Goal: Find specific page/section: Find specific page/section

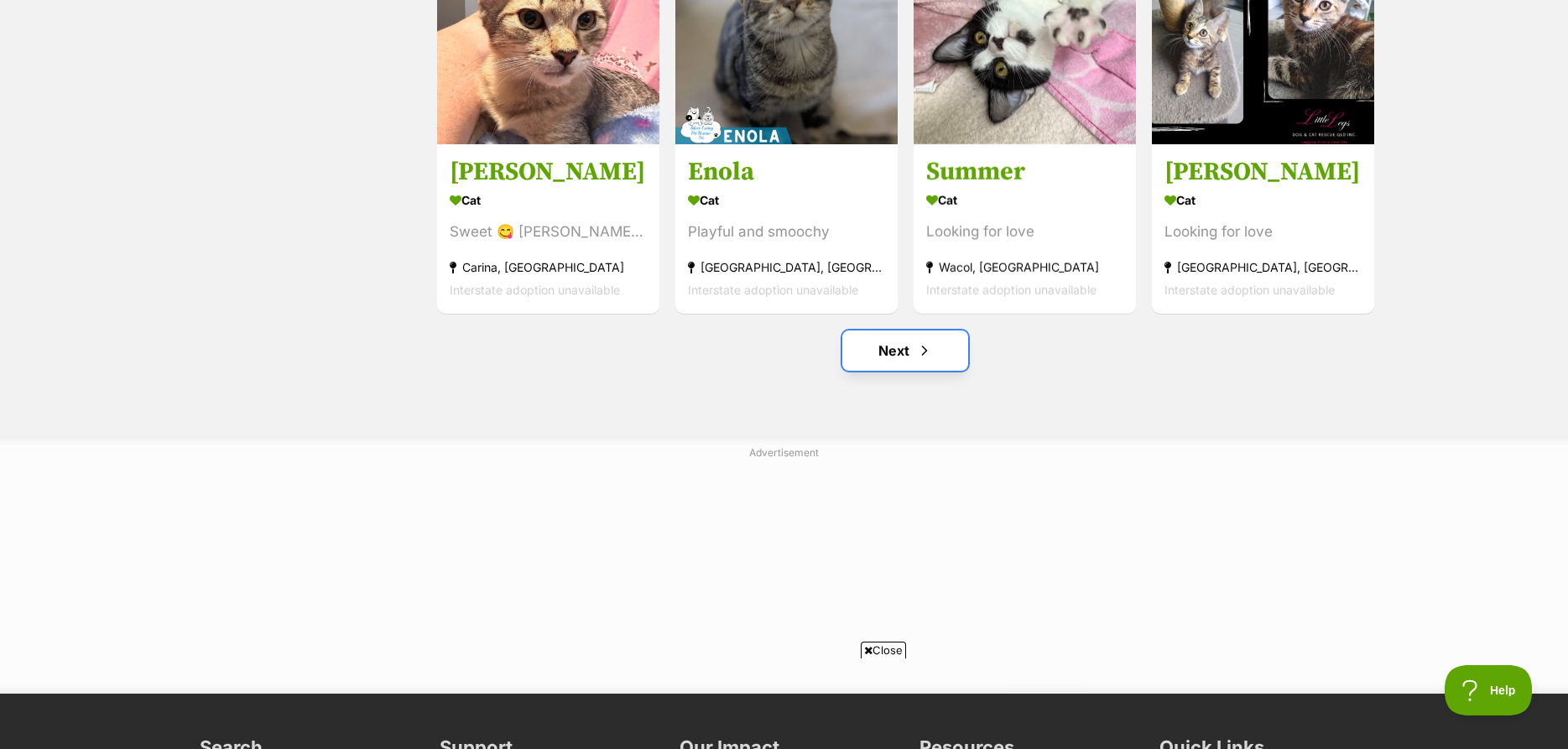
click at [943, 353] on link "Next" at bounding box center [905, 350] width 126 height 40
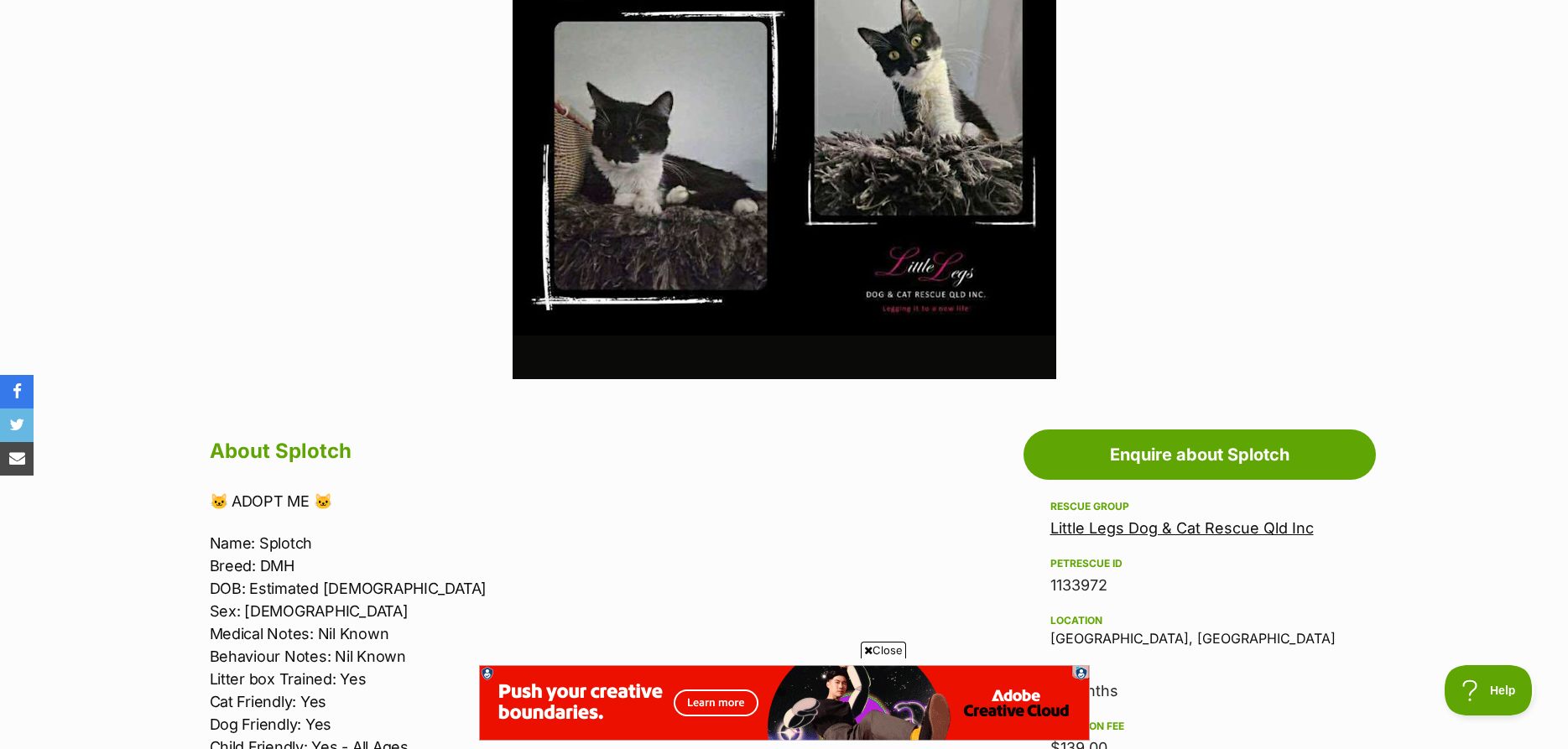
scroll to position [855, 0]
